Goal: Information Seeking & Learning: Learn about a topic

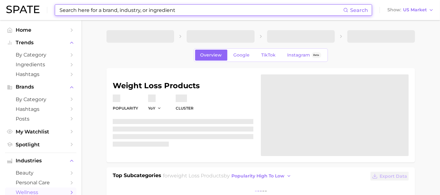
click at [97, 9] on input at bounding box center [201, 10] width 284 height 11
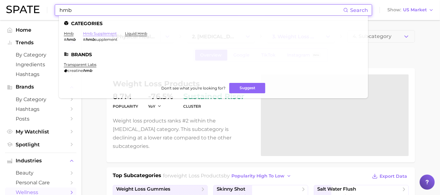
type input "hmb"
click at [101, 33] on link "hmb supplement" at bounding box center [100, 33] width 34 height 5
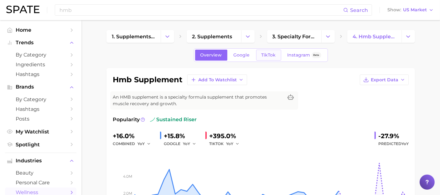
click at [267, 50] on link "TikTok" at bounding box center [268, 55] width 25 height 11
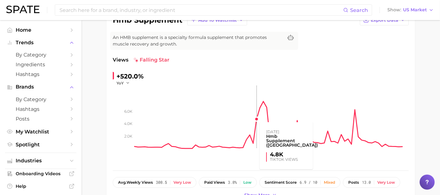
scroll to position [70, 0]
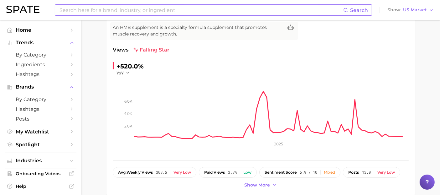
click at [130, 14] on input at bounding box center [201, 10] width 284 height 11
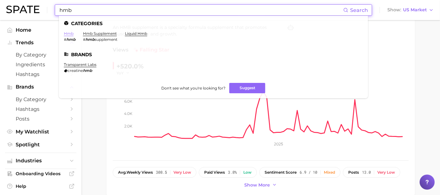
type input "hmb"
click at [71, 33] on link "hmb" at bounding box center [69, 33] width 10 height 5
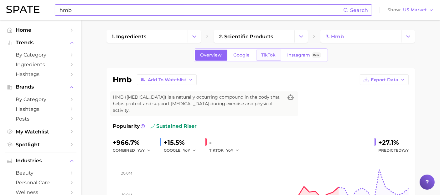
click at [272, 54] on span "TikTok" at bounding box center [269, 54] width 14 height 5
